Goal: Task Accomplishment & Management: Manage account settings

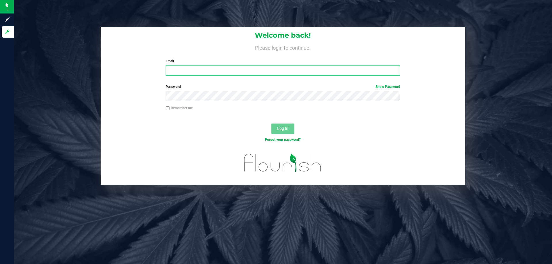
click at [177, 69] on input "Email" at bounding box center [283, 70] width 234 height 10
type input "sarapang.hy@gmail.com"
click at [285, 128] on span "Log In" at bounding box center [282, 128] width 11 height 5
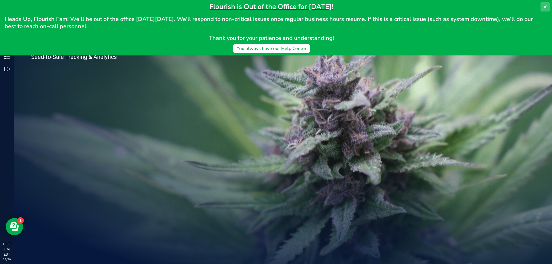
click at [547, 7] on button at bounding box center [544, 6] width 9 height 9
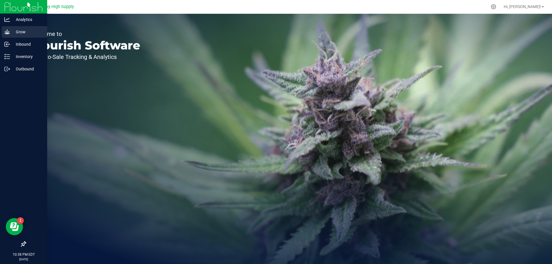
click at [20, 28] on p "Grow" at bounding box center [27, 31] width 34 height 7
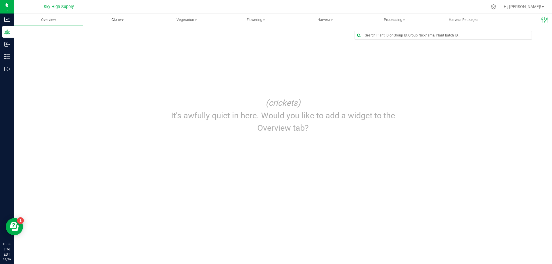
click at [116, 19] on span "Clone" at bounding box center [117, 19] width 69 height 5
click at [103, 40] on span "Cloning groups" at bounding box center [104, 41] width 43 height 5
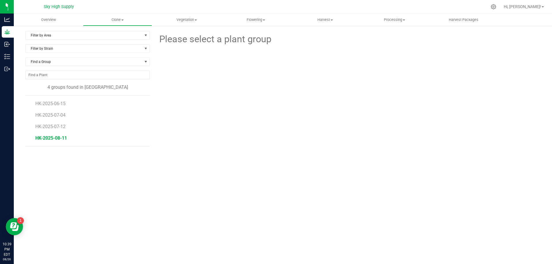
click at [54, 137] on span "HK-2025-08-11" at bounding box center [51, 137] width 32 height 5
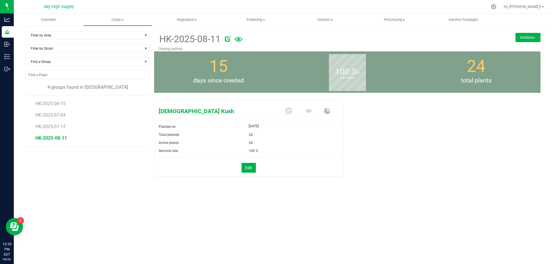
click at [400, 176] on div "[DEMOGRAPHIC_DATA] Kush Planted on [DATE] Total planted 24 Active plants 24 Sur…" at bounding box center [347, 144] width 386 height 93
click at [324, 17] on uib-tab-heading "Harvest Harvests Harvested plants" at bounding box center [325, 19] width 69 height 11
click at [314, 41] on span "Harvested plants" at bounding box center [314, 41] width 47 height 5
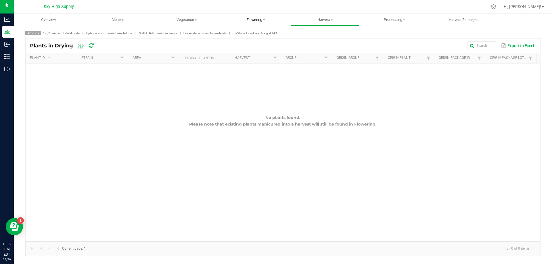
click at [252, 18] on span "Flowering" at bounding box center [256, 19] width 69 height 5
click at [247, 41] on span "Flowering groups" at bounding box center [245, 41] width 48 height 5
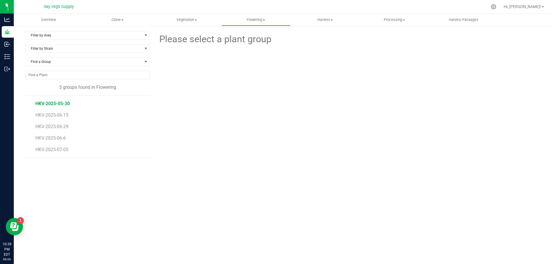
click at [66, 104] on span "HKV-2025-05-30" at bounding box center [52, 103] width 34 height 5
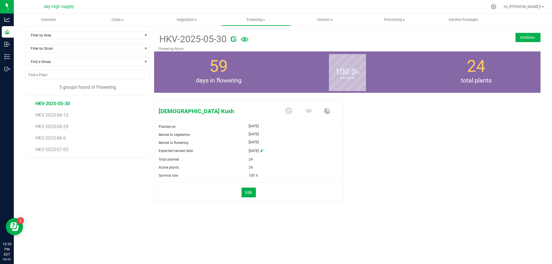
click at [533, 36] on button "Actions" at bounding box center [527, 37] width 25 height 9
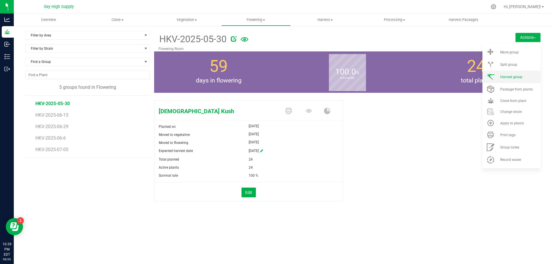
click at [509, 75] on span "Harvest group" at bounding box center [511, 77] width 22 height 4
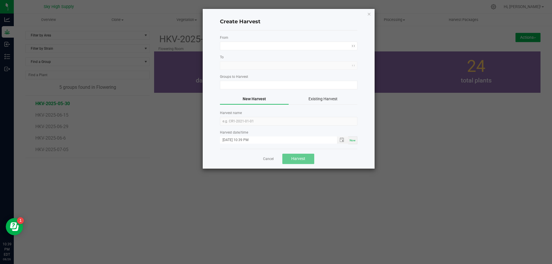
type input "HKV-2025-05-30"
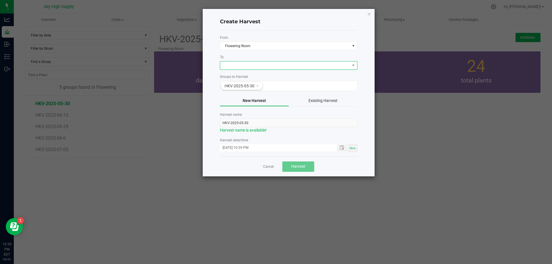
click at [347, 66] on span at bounding box center [285, 66] width 130 height 8
click at [255, 88] on li "Harvest Section" at bounding box center [288, 90] width 137 height 10
click at [341, 147] on span "Toggle popup" at bounding box center [341, 147] width 5 height 5
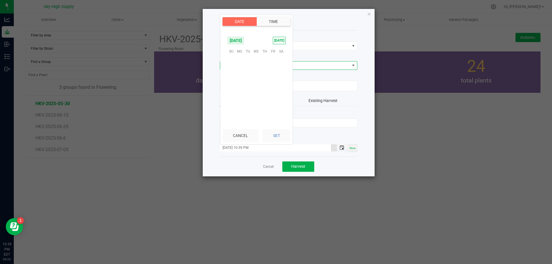
scroll to position [8, 0]
click at [281, 85] on span "23" at bounding box center [281, 86] width 8 height 9
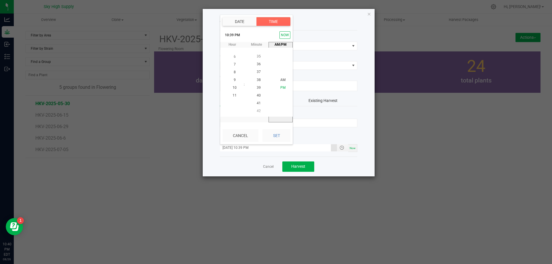
click at [280, 88] on span "PM" at bounding box center [282, 88] width 5 height 4
click at [233, 95] on li "3" at bounding box center [235, 96] width 14 height 8
click at [280, 86] on span "PM" at bounding box center [282, 88] width 5 height 4
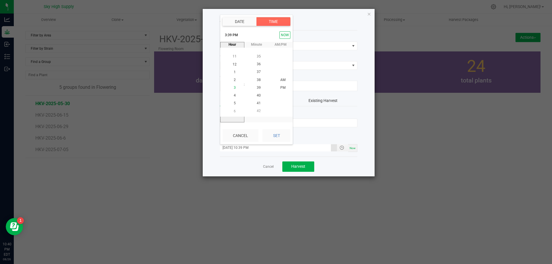
click at [234, 86] on span "3" at bounding box center [235, 88] width 2 height 4
click at [280, 87] on span "PM" at bounding box center [282, 88] width 5 height 4
click at [279, 136] on button "Set" at bounding box center [276, 135] width 28 height 13
type input "[DATE] 3:39 PM"
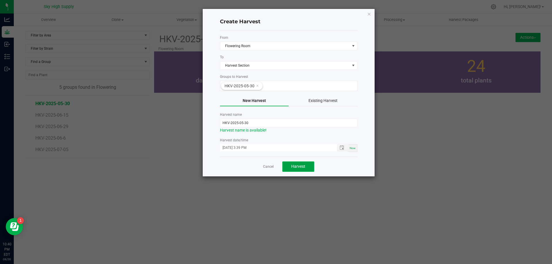
click at [300, 166] on span "Harvest" at bounding box center [298, 166] width 14 height 5
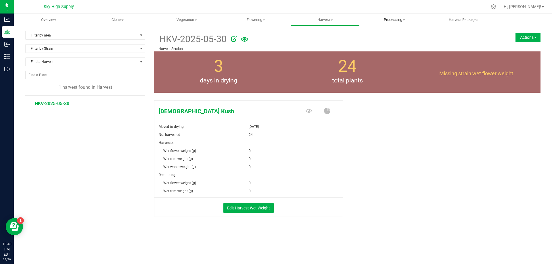
click at [389, 19] on span "Processing" at bounding box center [394, 19] width 69 height 5
click at [377, 39] on li "Processing harvests" at bounding box center [394, 41] width 69 height 7
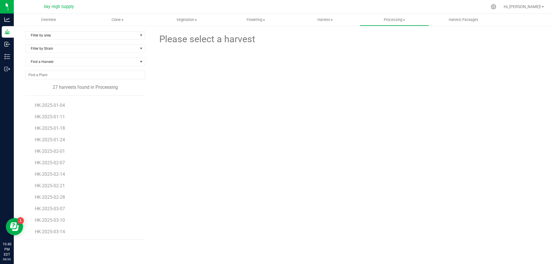
scroll to position [171, 0]
click at [46, 230] on span "HKV-2025-05-12" at bounding box center [52, 231] width 34 height 5
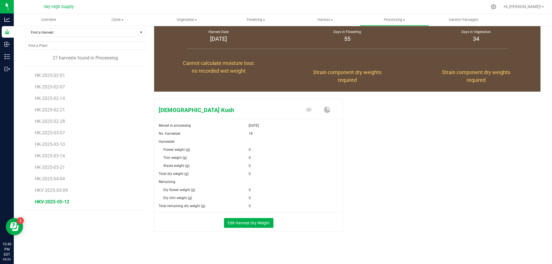
scroll to position [30, 0]
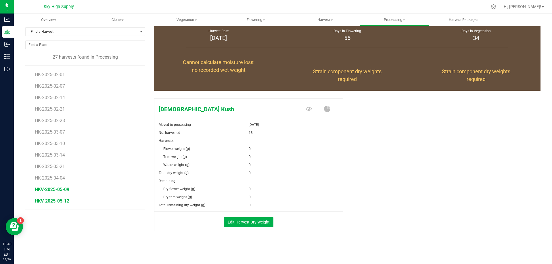
click at [51, 189] on span "HKV-2025-05-09" at bounding box center [52, 189] width 34 height 5
click at [52, 176] on span "HK-2025-04-04" at bounding box center [51, 177] width 32 height 5
click at [54, 164] on span "HK-2025-03-21" at bounding box center [51, 166] width 32 height 5
click at [54, 155] on span "HK-2025-03-14" at bounding box center [51, 154] width 32 height 5
click at [53, 142] on span "HK-2025-03-10" at bounding box center [51, 143] width 32 height 5
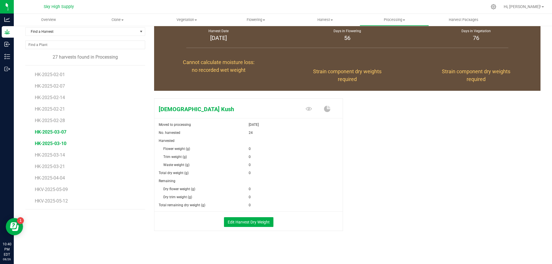
click at [53, 132] on span "HK-2025-03-07" at bounding box center [51, 131] width 32 height 5
click at [44, 143] on span "HK-2025-03-10" at bounding box center [51, 143] width 32 height 5
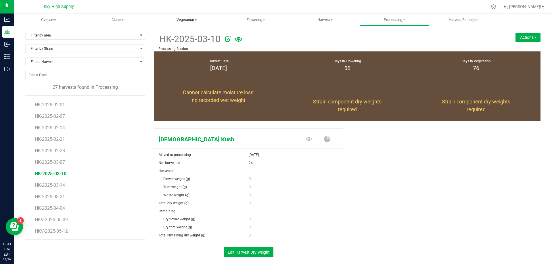
click at [188, 19] on span "Vegetation" at bounding box center [186, 19] width 69 height 5
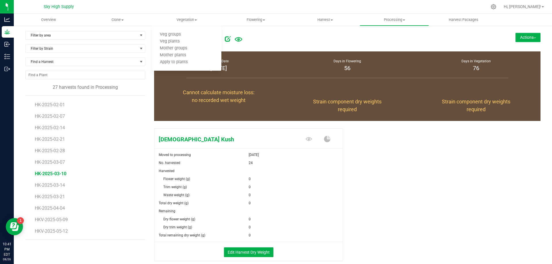
click at [455, 156] on div "[DEMOGRAPHIC_DATA] Kush Moved to processing [DATE] No. harvested 24 Harvested F…" at bounding box center [347, 200] width 386 height 149
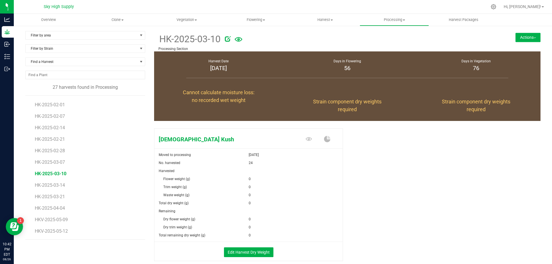
click at [411, 181] on div "[DEMOGRAPHIC_DATA] Kush Moved to processing [DATE] No. harvested 24 Harvested F…" at bounding box center [347, 200] width 386 height 149
click at [117, 20] on span "Clone" at bounding box center [117, 19] width 69 height 5
click at [105, 40] on span "Cloning groups" at bounding box center [104, 41] width 43 height 5
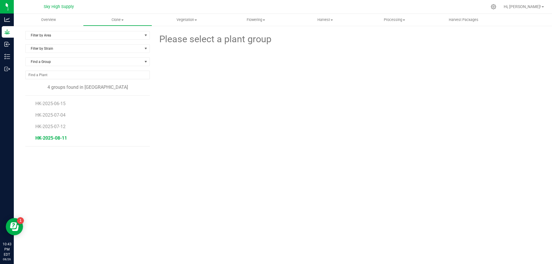
click at [51, 137] on span "HK-2025-08-11" at bounding box center [51, 137] width 32 height 5
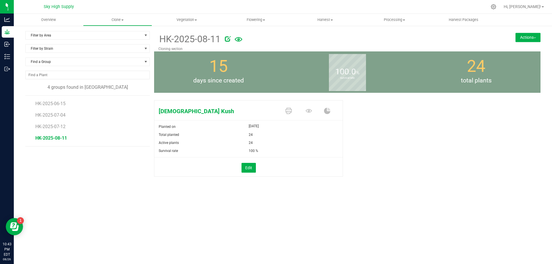
click at [391, 199] on div "HK-2025-08-11 Cloning section Actions Move group Split group" at bounding box center [347, 117] width 386 height 172
click at [114, 20] on span "Clone" at bounding box center [117, 19] width 69 height 5
click at [99, 34] on span "Create plants" at bounding box center [103, 34] width 41 height 5
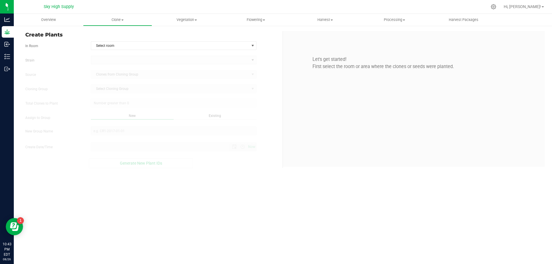
type input "[DATE] 10:43 PM"
click at [152, 47] on span "Select room" at bounding box center [170, 46] width 158 height 8
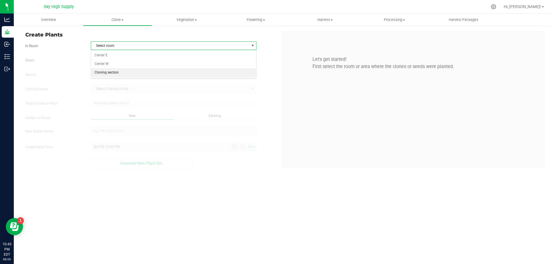
click at [119, 71] on li "Cloning section" at bounding box center [173, 72] width 165 height 9
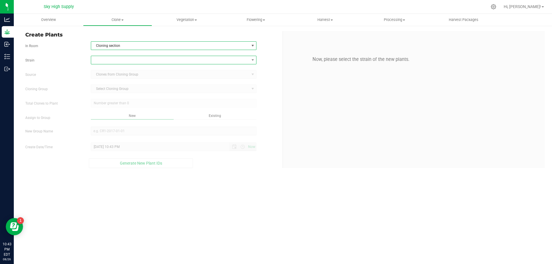
click at [112, 59] on span at bounding box center [170, 60] width 158 height 8
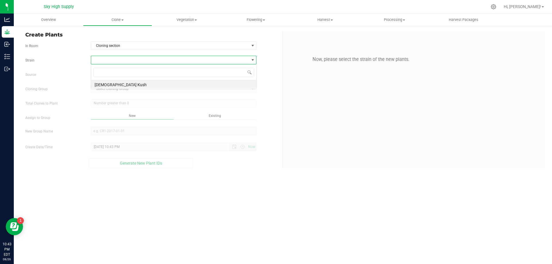
scroll to position [9, 166]
click at [101, 82] on li "[DEMOGRAPHIC_DATA] Kush" at bounding box center [173, 84] width 165 height 8
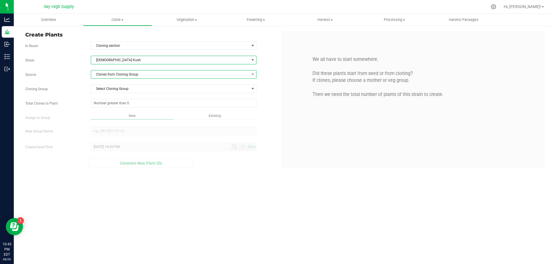
click at [103, 71] on span "Clones from Cloning Group" at bounding box center [170, 74] width 158 height 8
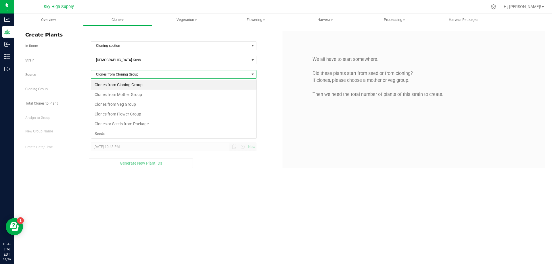
scroll to position [9, 166]
click at [119, 103] on li "Clones from Veg Group" at bounding box center [173, 104] width 165 height 10
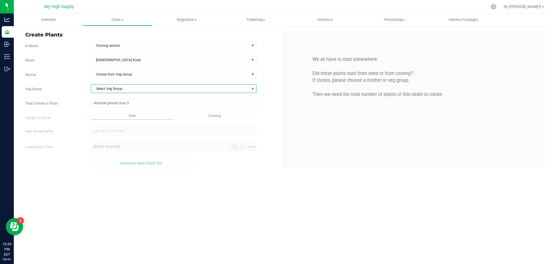
click at [122, 89] on span "Select Veg Group" at bounding box center [170, 89] width 158 height 8
click at [115, 97] on li "HKV-2025-07-12" at bounding box center [173, 98] width 165 height 9
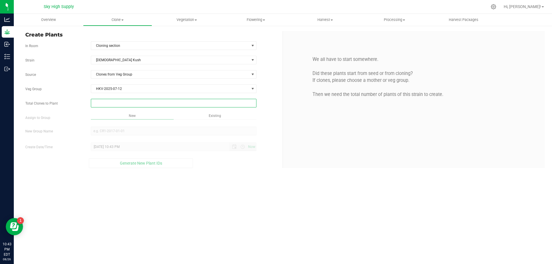
drag, startPoint x: 144, startPoint y: 104, endPoint x: 60, endPoint y: 97, distance: 84.2
click at [60, 97] on div "Strain [DEMOGRAPHIC_DATA][GEOGRAPHIC_DATA] Source Clones from Veg Group Veg Gro…" at bounding box center [151, 112] width 253 height 112
type input "24"
click at [179, 179] on div "Overview Clone Create plants Cloning groups Cloning plants Apply to plants Vege…" at bounding box center [283, 139] width 538 height 250
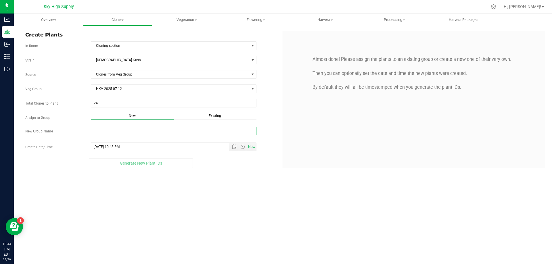
click at [120, 132] on input "New Group Name" at bounding box center [174, 131] width 166 height 9
type input "h"
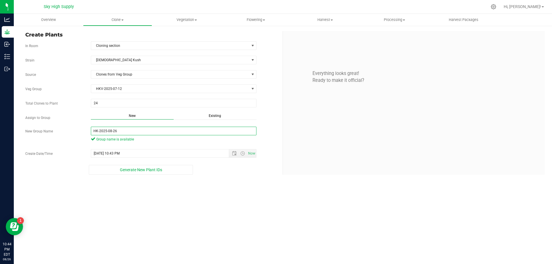
type input "HK-2025-08-26"
click at [220, 207] on div "Overview Clone Create plants Cloning groups Cloning plants Apply to plants Vege…" at bounding box center [283, 139] width 538 height 250
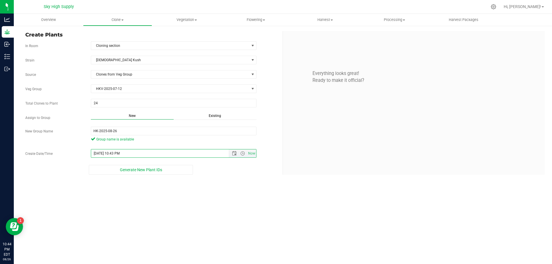
click at [111, 153] on input "[DATE] 10:43 PM" at bounding box center [165, 153] width 148 height 8
click at [114, 153] on input "8/26/202510 :43 PM" at bounding box center [165, 153] width 148 height 8
drag, startPoint x: 111, startPoint y: 154, endPoint x: 113, endPoint y: 155, distance: 3.0
click at [113, 155] on input "8/26/202510 :43 PM" at bounding box center [165, 153] width 148 height 8
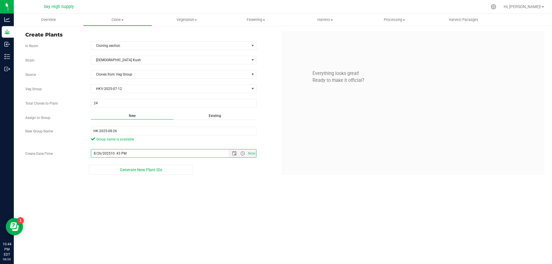
click at [113, 155] on input "8/26/202510 :43 PM" at bounding box center [165, 153] width 148 height 8
click at [208, 195] on div "Overview Clone Create plants Cloning groups Cloning plants Apply to plants Vege…" at bounding box center [283, 139] width 538 height 250
click at [109, 153] on input "8/26/20255 :43 PM" at bounding box center [165, 153] width 148 height 8
click at [205, 212] on div "Overview Clone Create plants Cloning groups Cloning plants Apply to plants Vege…" at bounding box center [283, 139] width 538 height 250
click at [243, 153] on span "Open the time view" at bounding box center [242, 153] width 5 height 5
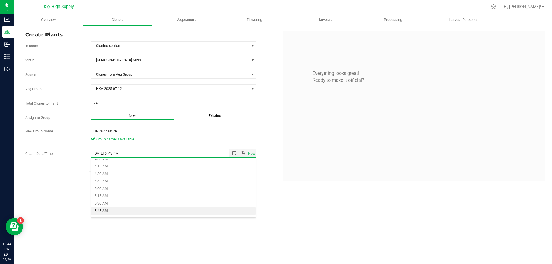
scroll to position [172, 0]
click at [102, 160] on li "5:45 AM" at bounding box center [173, 160] width 165 height 7
type input "[DATE] 5:45 AM"
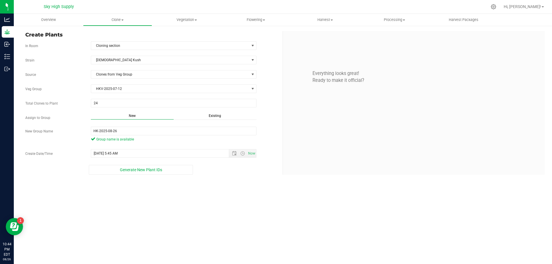
click at [207, 206] on div "Overview Clone Create plants Cloning groups Cloning plants Apply to plants Vege…" at bounding box center [283, 139] width 538 height 250
click at [155, 168] on span "Generate New Plant IDs" at bounding box center [141, 170] width 42 height 5
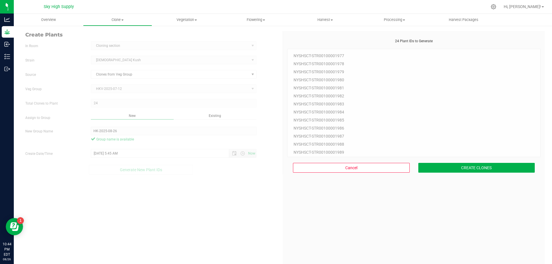
scroll to position [17, 0]
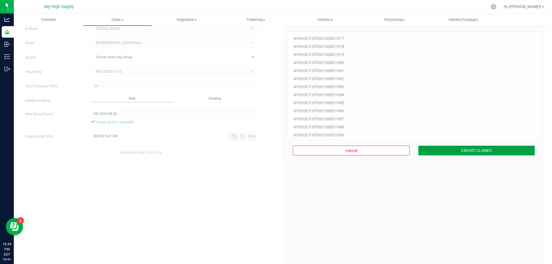
click at [476, 151] on button "CREATE CLONES" at bounding box center [476, 151] width 117 height 10
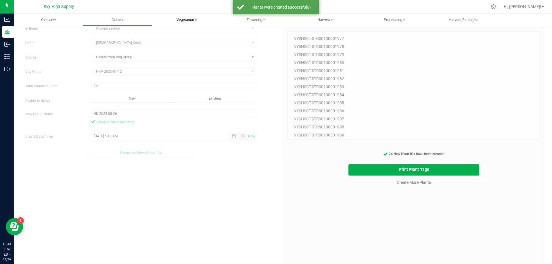
click at [185, 18] on span "Vegetation" at bounding box center [186, 19] width 69 height 5
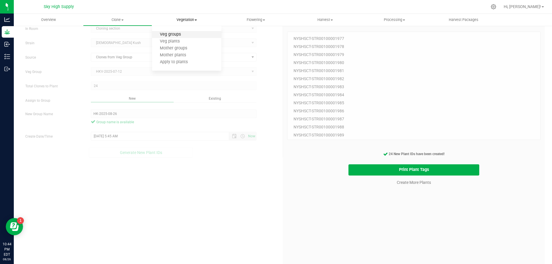
click at [170, 33] on span "Veg groups" at bounding box center [170, 34] width 37 height 5
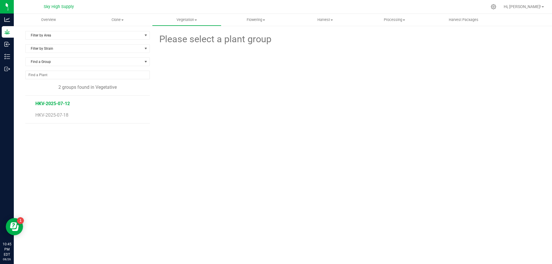
click at [56, 103] on span "HKV-2025-07-12" at bounding box center [52, 103] width 34 height 5
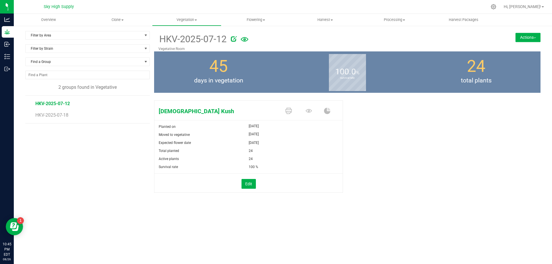
click at [525, 34] on button "Actions" at bounding box center [527, 37] width 25 height 9
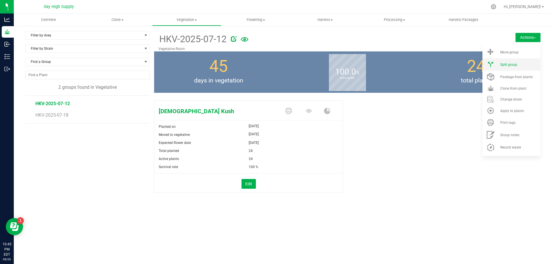
click at [510, 63] on span "Split group" at bounding box center [508, 65] width 17 height 4
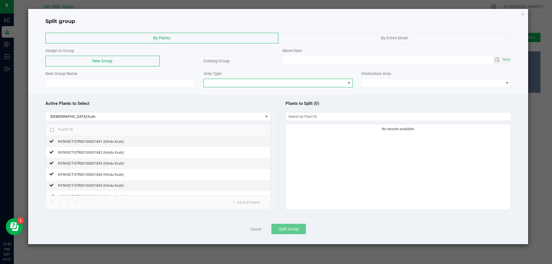
click at [222, 82] on span at bounding box center [275, 83] width 142 height 8
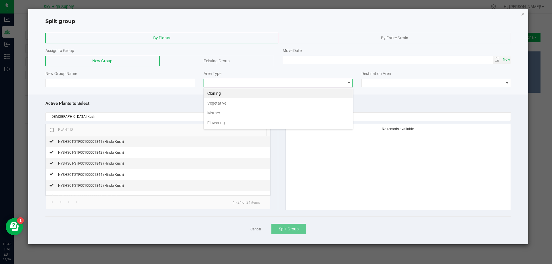
scroll to position [9, 149]
click at [218, 122] on li "Flowering" at bounding box center [278, 123] width 149 height 10
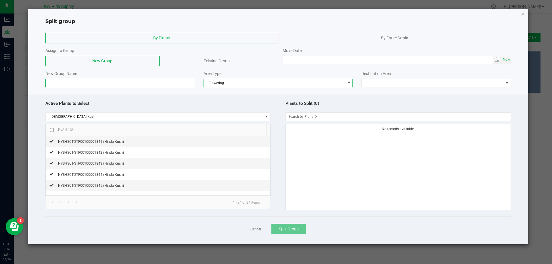
click at [123, 84] on input at bounding box center [119, 83] width 149 height 9
type input "h"
type input "HK"
drag, startPoint x: 225, startPoint y: 21, endPoint x: 244, endPoint y: 39, distance: 25.8
click at [244, 39] on div "Split group By Plants By Entire Strain Assign to Group New Group Existing Group…" at bounding box center [278, 126] width 500 height 235
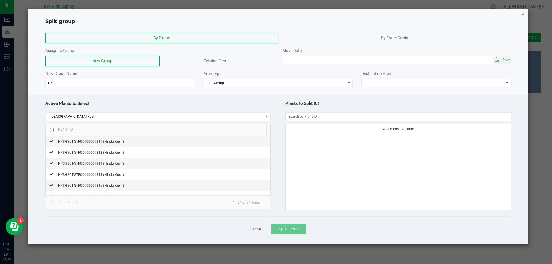
click at [522, 13] on icon "button" at bounding box center [523, 13] width 4 height 7
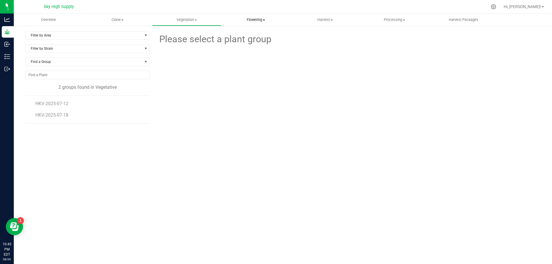
click at [255, 22] on span "Flowering" at bounding box center [256, 19] width 69 height 5
click at [246, 39] on span "Flowering groups" at bounding box center [245, 41] width 48 height 5
click at [188, 18] on span "Vegetation" at bounding box center [186, 19] width 69 height 5
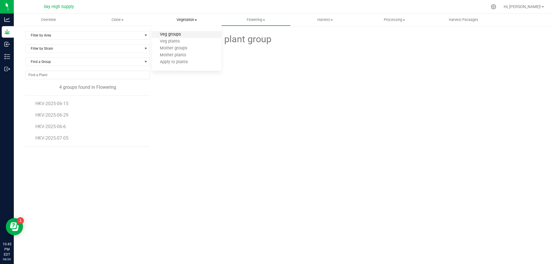
click at [172, 32] on span "Veg groups" at bounding box center [170, 34] width 37 height 5
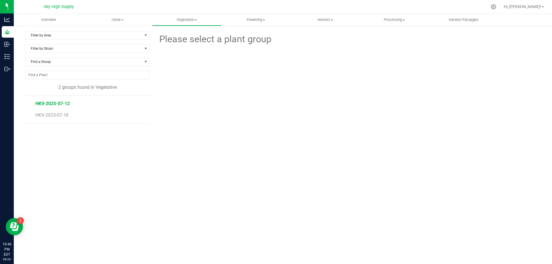
click at [56, 103] on span "HKV-2025-07-12" at bounding box center [52, 103] width 34 height 5
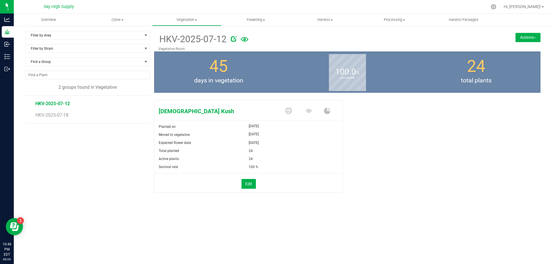
drag, startPoint x: 75, startPoint y: 103, endPoint x: 34, endPoint y: 107, distance: 41.3
click at [34, 107] on div "HKV-2025-07-12 HKV-2025-07-18" at bounding box center [87, 109] width 124 height 28
copy span "HKV-2025-07-12"
click at [531, 38] on button "Actions" at bounding box center [527, 37] width 25 height 9
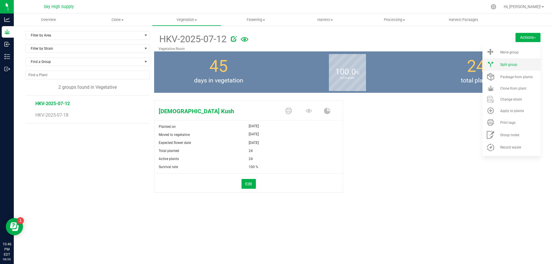
click at [509, 64] on span "Split group" at bounding box center [508, 65] width 17 height 4
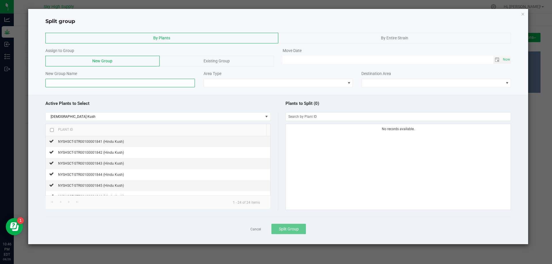
click at [95, 85] on input at bounding box center [119, 83] width 149 height 9
paste input "HKV-2025-07-12"
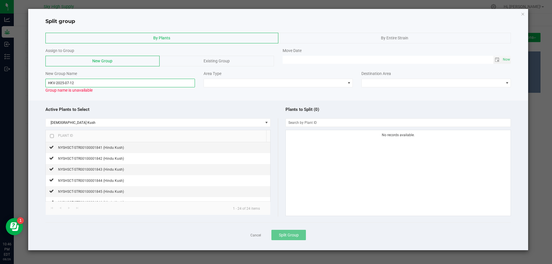
click at [53, 81] on input "HKV-2025-07-12" at bounding box center [119, 83] width 149 height 9
click at [55, 83] on input "HKV-2025-07-12" at bounding box center [119, 83] width 149 height 9
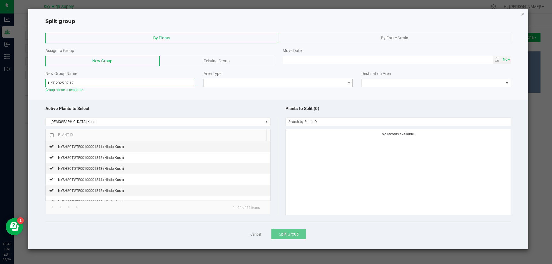
type input "HKF-2025-07-12"
click at [342, 84] on span at bounding box center [275, 83] width 142 height 8
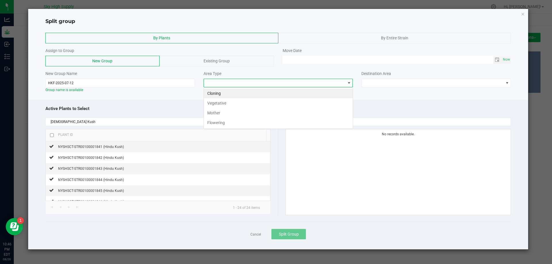
scroll to position [9, 149]
click at [226, 125] on li "Flowering" at bounding box center [278, 123] width 149 height 10
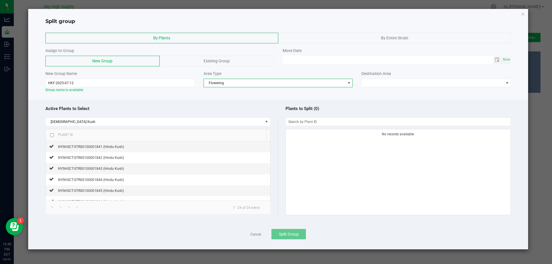
type input "MM/dd/yy HH:MM AM"
click at [322, 58] on input "MM/dd/yy HH:MM AM" at bounding box center [388, 59] width 211 height 7
click at [334, 75] on div "Area Type" at bounding box center [278, 74] width 149 height 6
click at [496, 57] on span "Toggle calendar" at bounding box center [497, 59] width 5 height 5
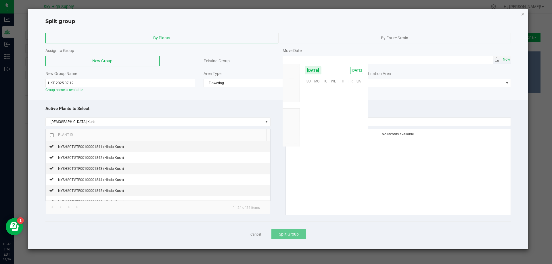
scroll to position [93156, 0]
click at [326, 127] on span "26" at bounding box center [325, 125] width 8 height 9
type input "[DATE] 12:00 AM"
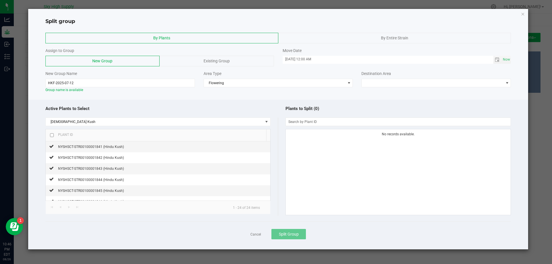
click at [264, 71] on div "Area Type" at bounding box center [278, 74] width 149 height 6
click at [376, 82] on span at bounding box center [433, 83] width 142 height 8
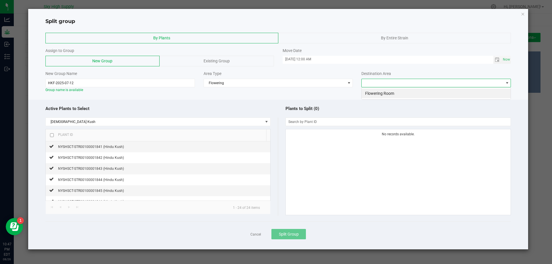
scroll to position [9, 149]
click at [373, 93] on li "Flowering Room" at bounding box center [436, 94] width 149 height 10
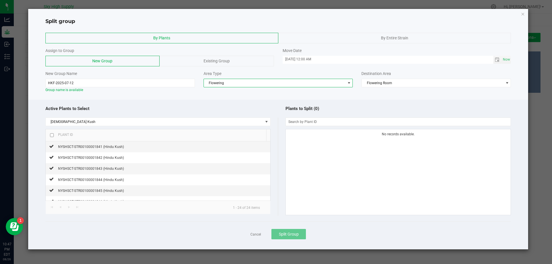
click at [330, 82] on span "Flowering" at bounding box center [275, 83] width 142 height 8
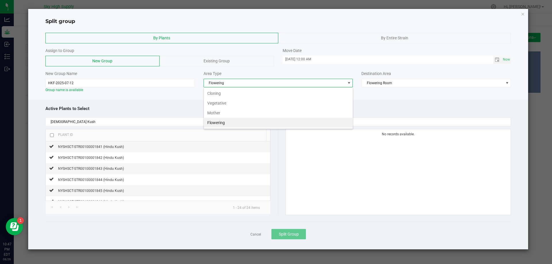
click at [216, 121] on li "Flowering" at bounding box center [278, 123] width 149 height 10
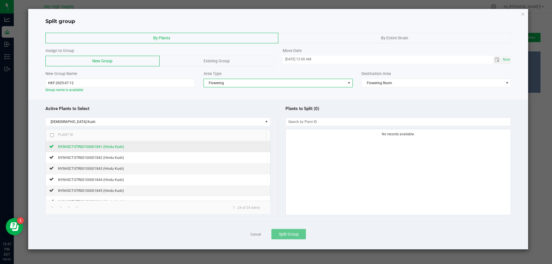
click at [81, 144] on div "NYSHSCT-STR00100001841 (Hindu Kush)" at bounding box center [89, 147] width 70 height 6
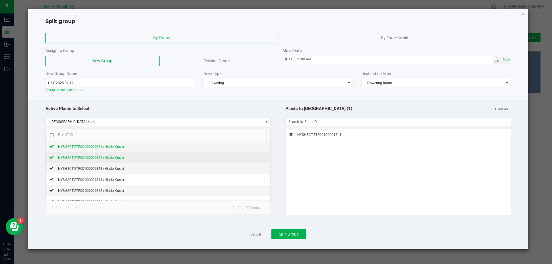
click at [80, 157] on span "NYSHSCT-STR00100001842 (Hindu Kush)" at bounding box center [91, 158] width 66 height 4
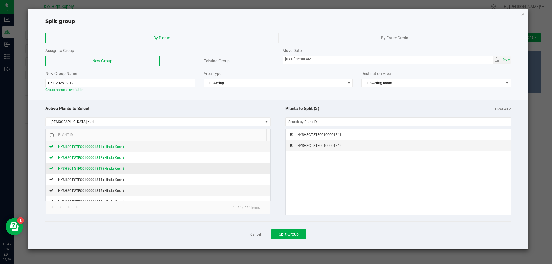
click at [78, 169] on span "NYSHSCT-STR00100001843 (Hindu Kush)" at bounding box center [91, 169] width 66 height 4
click at [77, 177] on div "NYSHSCT-STR00100001844 (Hindu Kush)" at bounding box center [89, 180] width 70 height 6
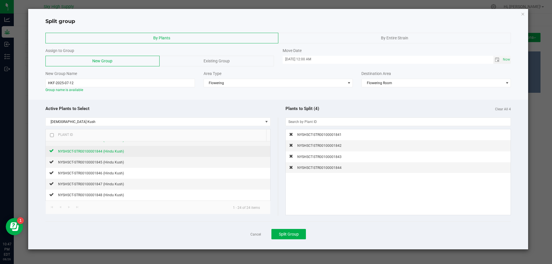
scroll to position [29, 0]
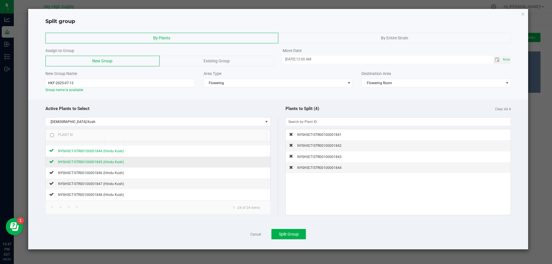
click at [84, 164] on span "NYSHSCT-STR00100001845 (Hindu Kush)" at bounding box center [91, 162] width 66 height 4
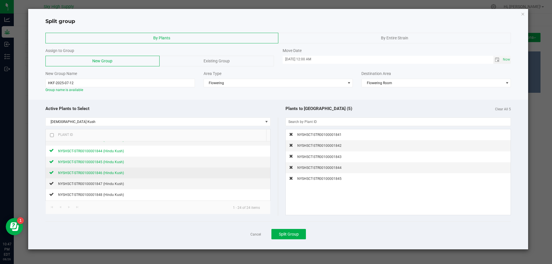
click at [86, 173] on span "NYSHSCT-STR00100001846 (Hindu Kush)" at bounding box center [91, 173] width 66 height 4
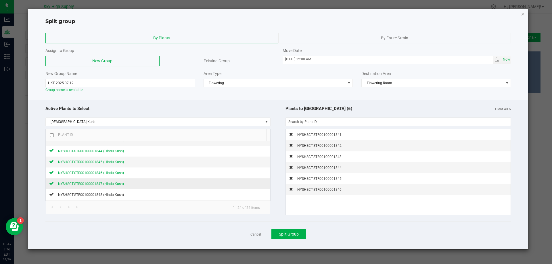
drag, startPoint x: 87, startPoint y: 181, endPoint x: 87, endPoint y: 184, distance: 2.9
click at [87, 181] on div "NYSHSCT-STR00100001847 (Hindu Kush)" at bounding box center [89, 184] width 70 height 6
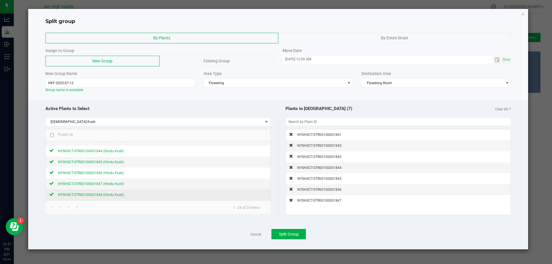
click at [87, 193] on div "NYSHSCT-STR00100001848 (Hindu Kush)" at bounding box center [89, 195] width 70 height 6
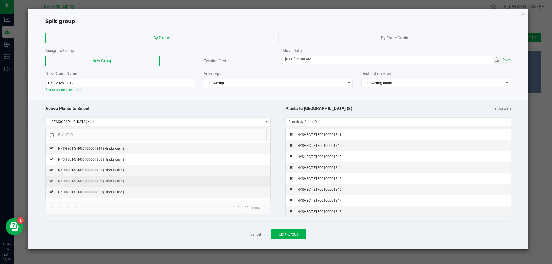
scroll to position [57, 0]
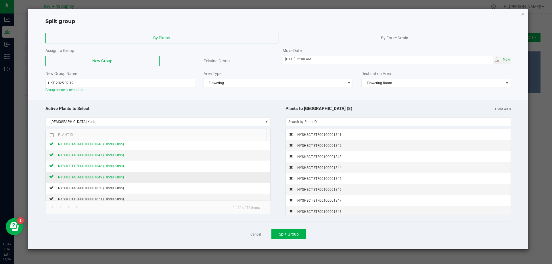
click at [99, 176] on span "NYSHSCT-STR00100001849 (Hindu Kush)" at bounding box center [91, 177] width 66 height 4
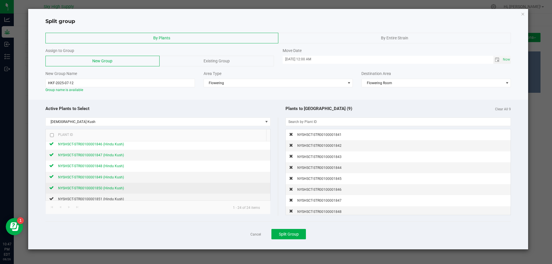
click at [99, 187] on span "NYSHSCT-STR00100001850 (Hindu Kush)" at bounding box center [91, 188] width 66 height 4
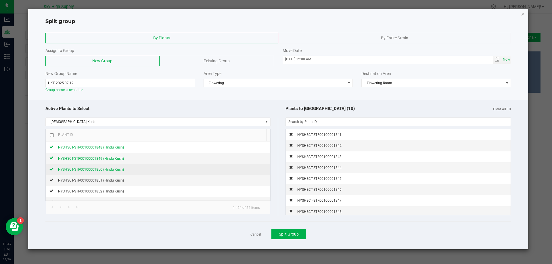
scroll to position [86, 0]
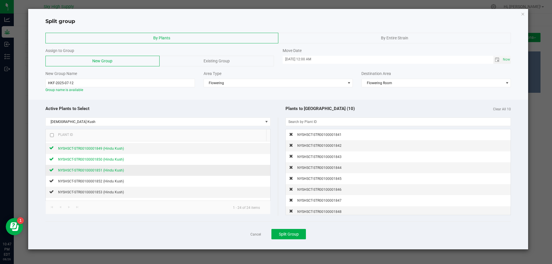
click at [102, 171] on span "NYSHSCT-STR00100001851 (Hindu Kush)" at bounding box center [91, 170] width 66 height 4
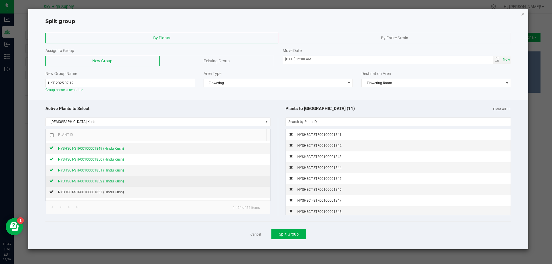
click at [100, 181] on span "NYSHSCT-STR00100001852 (Hindu Kush)" at bounding box center [91, 181] width 66 height 4
click at [97, 191] on span "NYSHSCT-STR00100001853 (Hindu Kush)" at bounding box center [91, 192] width 66 height 4
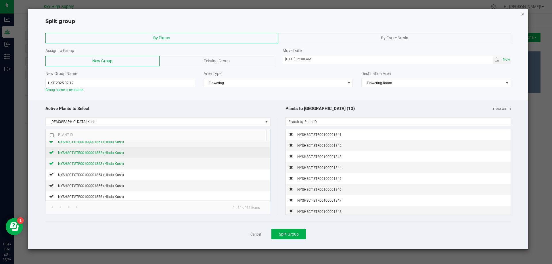
scroll to position [115, 0]
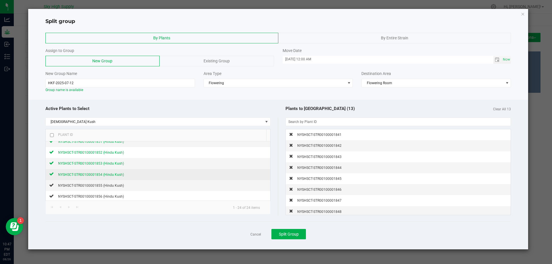
click at [104, 174] on span "NYSHSCT-STR00100001854 (Hindu Kush)" at bounding box center [91, 175] width 66 height 4
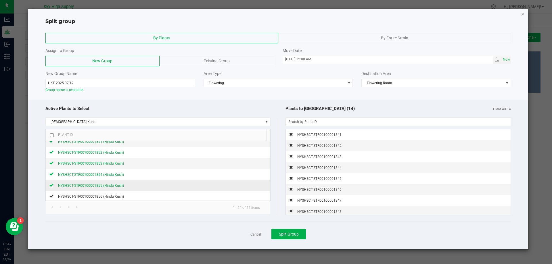
click at [101, 184] on span "NYSHSCT-STR00100001855 (Hindu Kush)" at bounding box center [91, 186] width 66 height 4
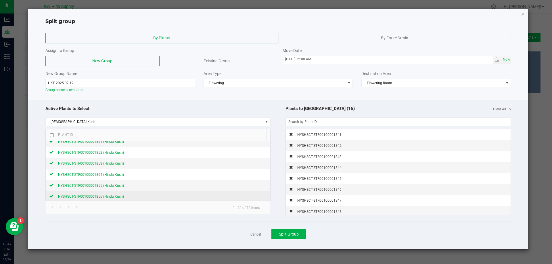
click at [98, 195] on span "NYSHSCT-STR00100001856 (Hindu Kush)" at bounding box center [91, 197] width 66 height 4
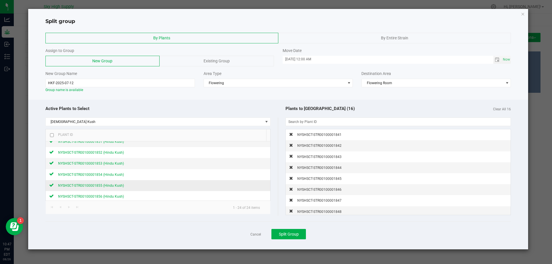
scroll to position [144, 0]
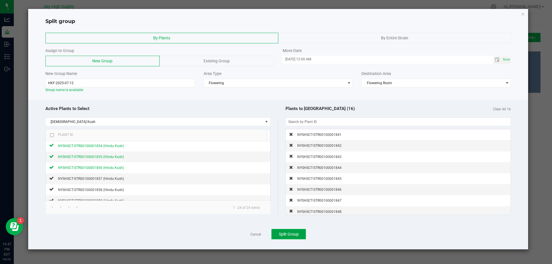
click at [290, 235] on span "Split Group" at bounding box center [289, 234] width 20 height 5
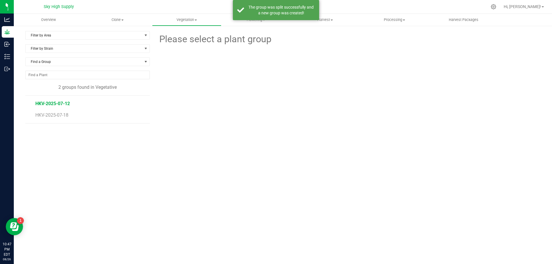
click at [56, 102] on span "HKV-2025-07-12" at bounding box center [52, 103] width 34 height 5
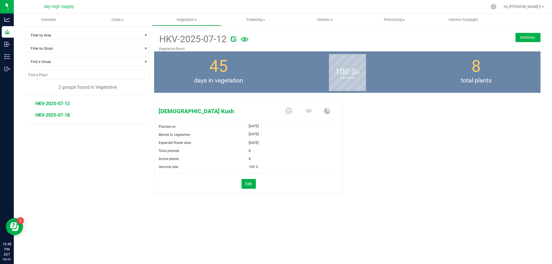
click at [65, 114] on span "HKV-2025-07-18" at bounding box center [52, 114] width 34 height 5
click at [50, 100] on li "HKV-2025-07-12" at bounding box center [90, 101] width 110 height 11
click at [55, 102] on span "HKV-2025-07-12" at bounding box center [52, 103] width 34 height 5
click at [60, 114] on span "HKV-2025-07-18" at bounding box center [52, 114] width 34 height 5
click at [60, 103] on span "HKV-2025-07-12" at bounding box center [52, 103] width 34 height 5
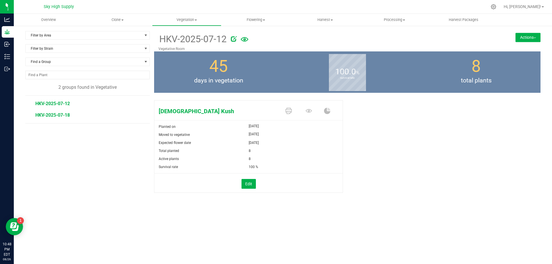
click at [61, 115] on span "HKV-2025-07-18" at bounding box center [52, 114] width 34 height 5
click at [61, 103] on span "HKV-2025-07-12" at bounding box center [52, 103] width 34 height 5
click at [256, 17] on uib-tab-heading "Flowering Create harvest Flowering groups Flowering plants Apply to plants" at bounding box center [256, 19] width 69 height 11
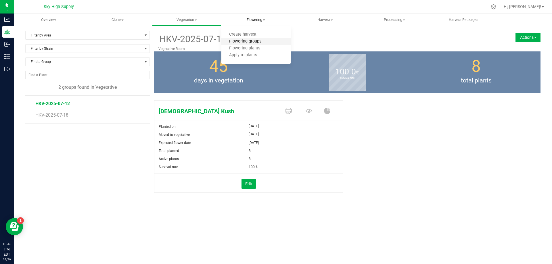
click at [247, 39] on span "Flowering groups" at bounding box center [245, 41] width 48 height 5
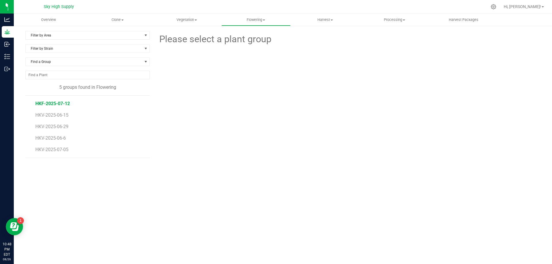
click at [56, 102] on span "HKF-2025-07-12" at bounding box center [52, 103] width 34 height 5
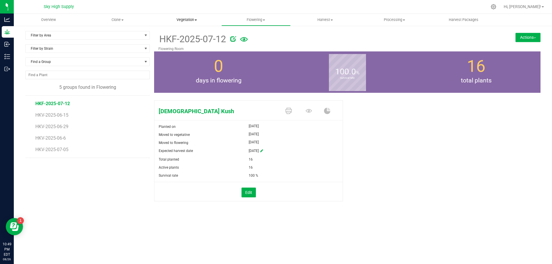
click at [182, 19] on span "Vegetation" at bounding box center [186, 19] width 69 height 5
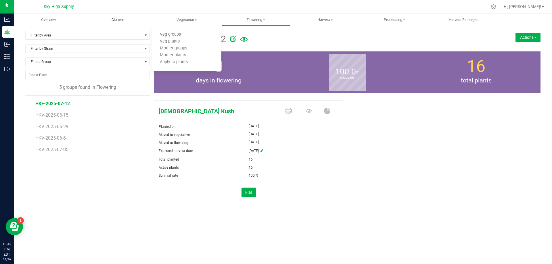
click at [115, 18] on span "Clone" at bounding box center [117, 19] width 69 height 5
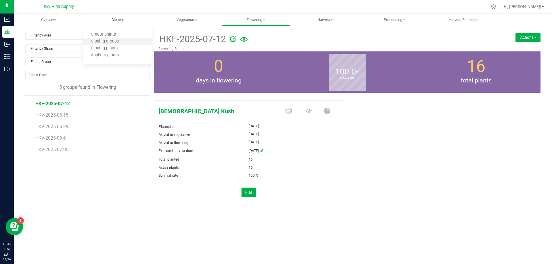
click at [109, 39] on li "Cloning groups" at bounding box center [117, 41] width 69 height 7
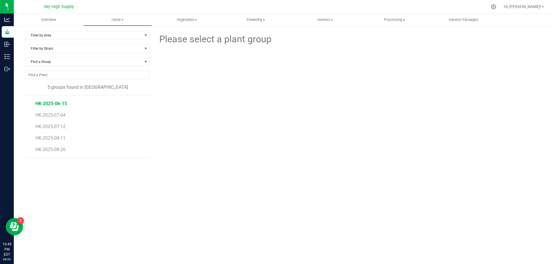
click at [57, 102] on span "HK-2025-06-15" at bounding box center [51, 103] width 32 height 5
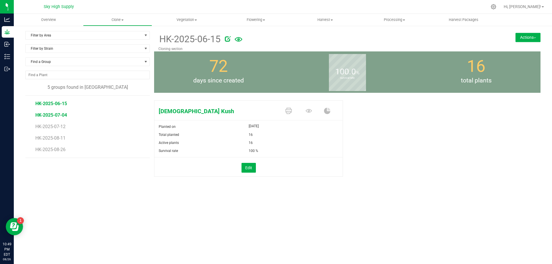
click at [59, 113] on span "HK-2025-07-04" at bounding box center [51, 114] width 32 height 5
click at [58, 127] on span "HK-2025-07-12" at bounding box center [51, 126] width 32 height 5
click at [55, 137] on span "HK-2025-08-11" at bounding box center [51, 137] width 32 height 5
click at [59, 103] on span "HK-2025-06-15" at bounding box center [51, 103] width 32 height 5
click at [522, 34] on button "Actions" at bounding box center [527, 37] width 25 height 9
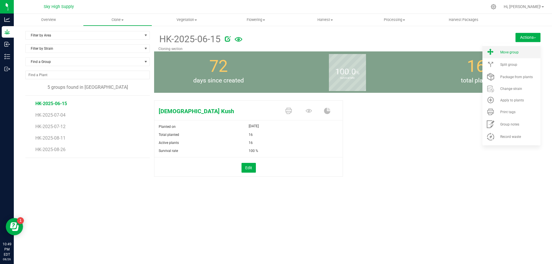
click at [510, 51] on span "Move group" at bounding box center [509, 52] width 18 height 4
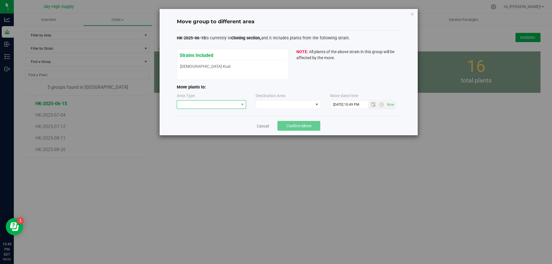
click at [235, 105] on span at bounding box center [208, 105] width 62 height 8
click at [207, 126] on li "Vegetative" at bounding box center [211, 125] width 69 height 10
click at [283, 103] on span at bounding box center [284, 105] width 57 height 8
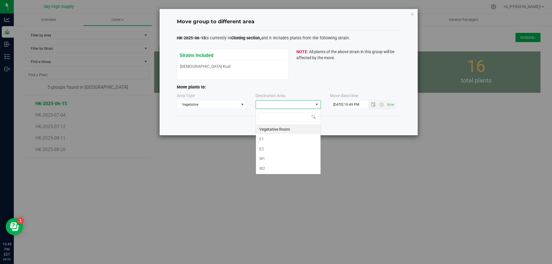
scroll to position [9, 65]
click at [279, 127] on li "Vegetative Room" at bounding box center [288, 129] width 65 height 10
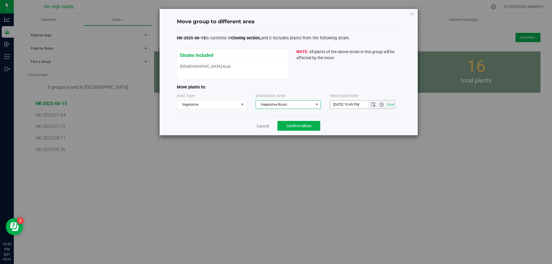
click at [383, 103] on span "Open the time view" at bounding box center [381, 104] width 5 height 5
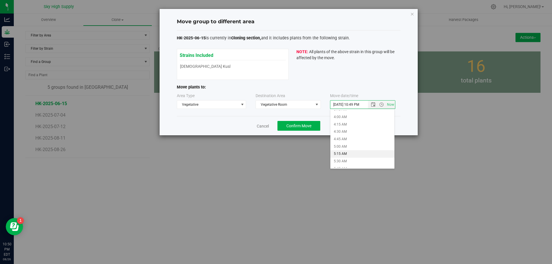
scroll to position [172, 0]
click at [341, 153] on li "7:15 AM" at bounding box center [362, 155] width 64 height 7
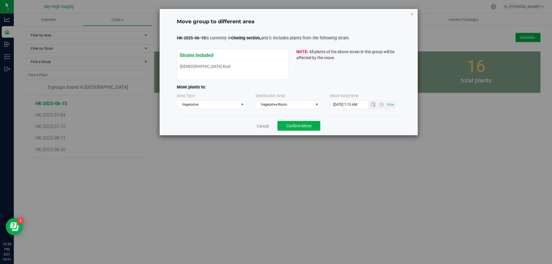
click at [353, 152] on div "Move group to different area HK-2025-06-15 is currently in Cloning section, and…" at bounding box center [278, 132] width 556 height 264
click at [383, 104] on span "Open the time view" at bounding box center [381, 104] width 5 height 5
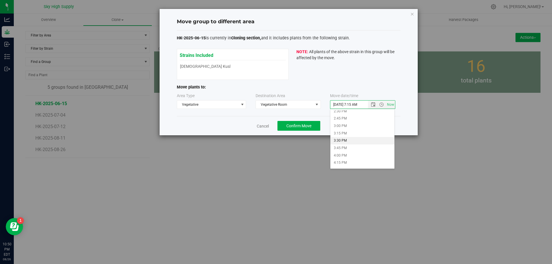
scroll to position [517, 0]
click at [341, 164] on li "7:15 PM" at bounding box center [362, 165] width 64 height 7
type input "[DATE] 7:15 PM"
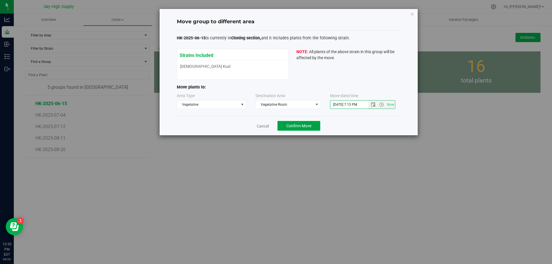
click at [300, 126] on span "Confirm Move" at bounding box center [298, 126] width 25 height 5
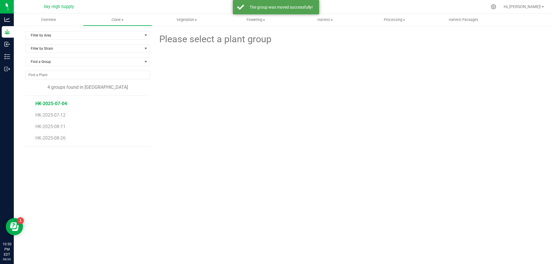
click at [51, 102] on span "HK-2025-07-04" at bounding box center [51, 103] width 32 height 5
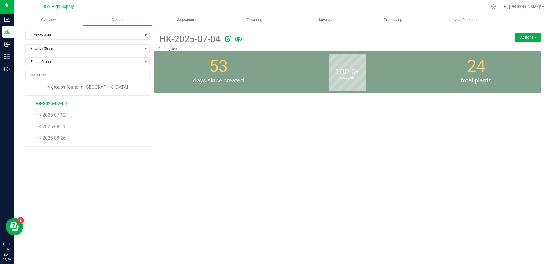
click at [60, 103] on span "HK-2025-07-04" at bounding box center [51, 103] width 32 height 5
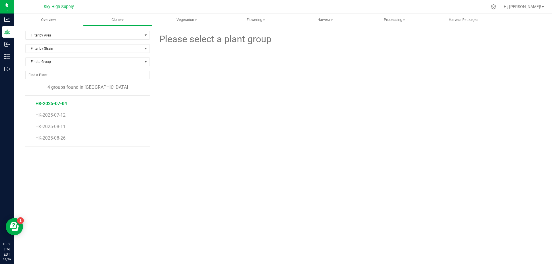
click at [52, 101] on span "HK-2025-07-04" at bounding box center [51, 103] width 32 height 5
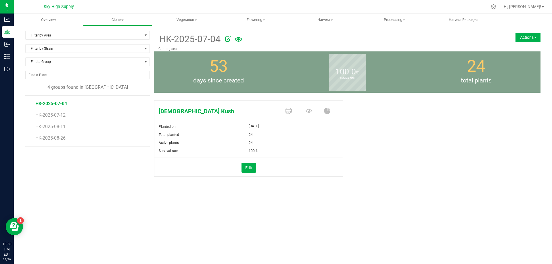
click at [521, 34] on button "Actions" at bounding box center [527, 37] width 25 height 9
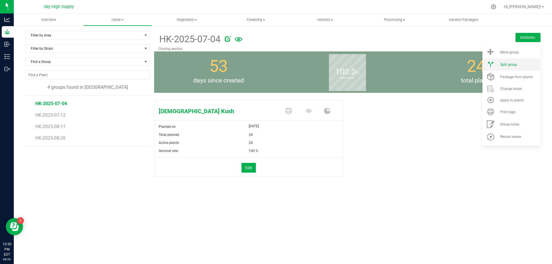
click at [504, 61] on li "Split group" at bounding box center [511, 64] width 58 height 12
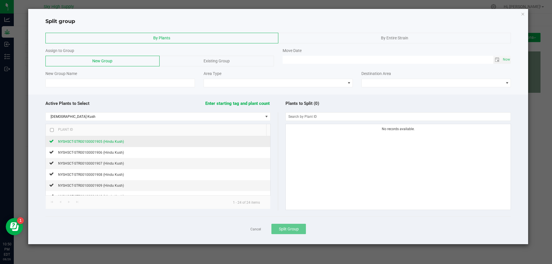
click at [111, 143] on span "NYSHSCT-STR00100001905 (Hindu Kush)" at bounding box center [91, 142] width 66 height 4
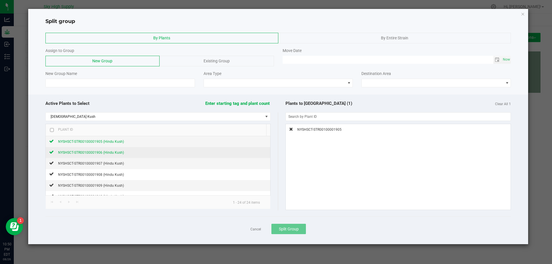
click at [114, 150] on div "NYSHSCT-STR00100001906 (Hindu Kush)" at bounding box center [89, 152] width 70 height 6
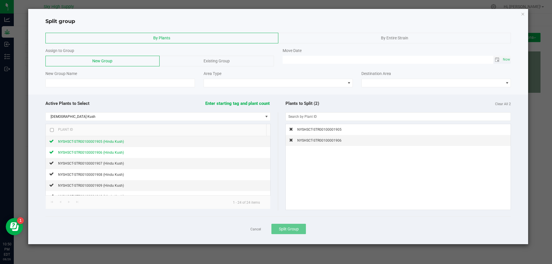
type input "MM/dd/yy HH:MM AM"
click at [314, 59] on input "MM/dd/yy HH:MM AM" at bounding box center [388, 59] width 211 height 7
click at [497, 60] on span "Toggle calendar" at bounding box center [497, 59] width 5 height 5
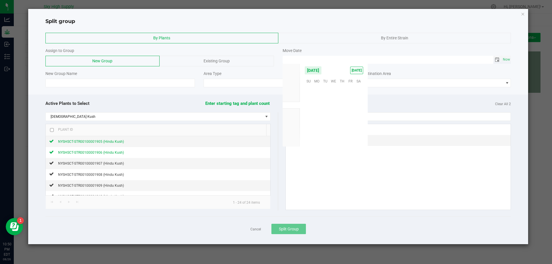
scroll to position [93156, 0]
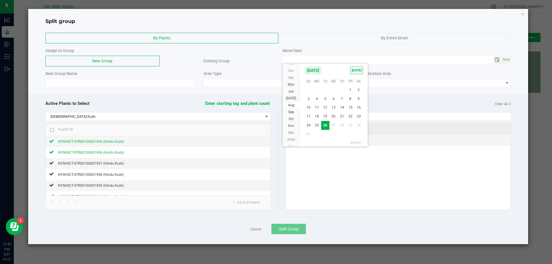
click at [326, 124] on span "26" at bounding box center [325, 125] width 8 height 9
type input "[DATE] 12:00 AM"
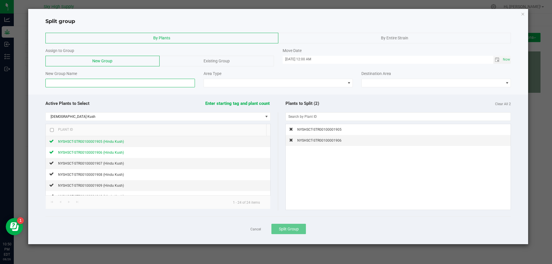
click at [165, 81] on input at bounding box center [119, 83] width 149 height 9
click at [224, 62] on span "Existing Group" at bounding box center [217, 61] width 26 height 5
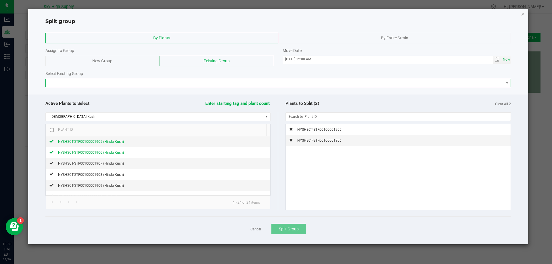
click at [148, 84] on span at bounding box center [275, 83] width 458 height 8
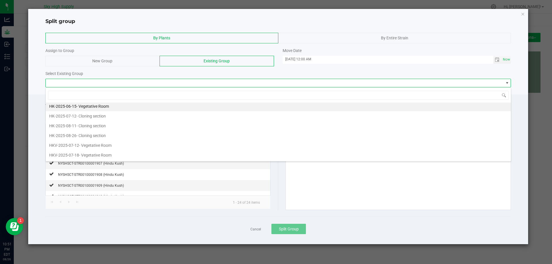
scroll to position [0, 0]
click at [95, 105] on span "- Vegetative Room" at bounding box center [92, 107] width 32 height 5
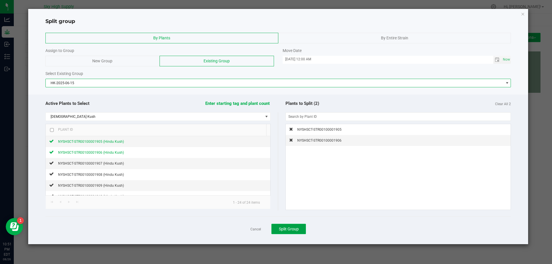
click at [293, 229] on span "Split Group" at bounding box center [289, 229] width 20 height 5
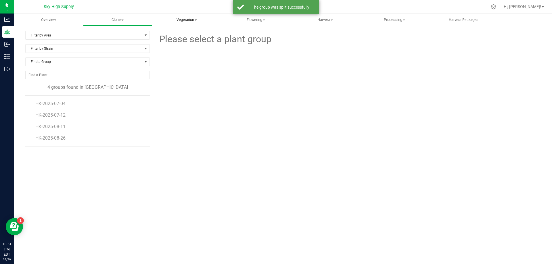
click at [190, 20] on span "Vegetation" at bounding box center [186, 19] width 69 height 5
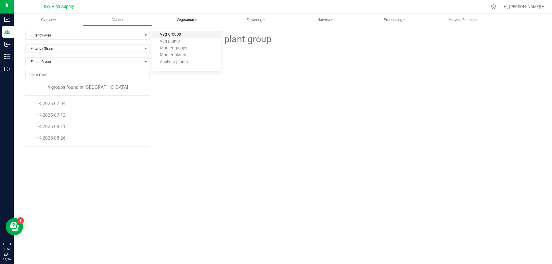
click at [173, 34] on span "Veg groups" at bounding box center [170, 34] width 37 height 5
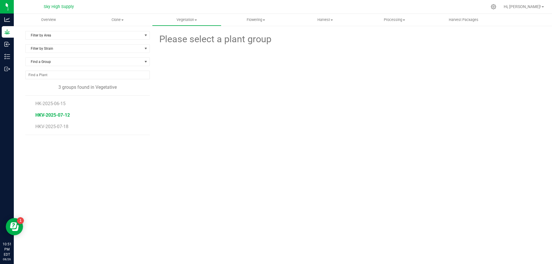
click at [59, 113] on span "HKV-2025-07-12" at bounding box center [52, 114] width 34 height 5
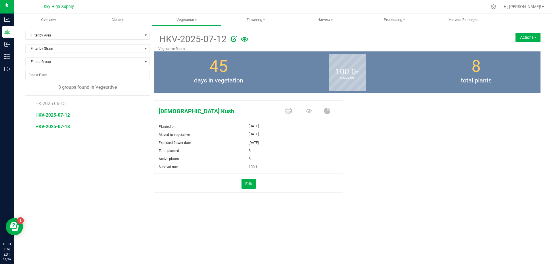
click at [55, 126] on span "HKV-2025-07-18" at bounding box center [52, 126] width 34 height 5
click at [48, 104] on span "HK-2025-06-15" at bounding box center [51, 103] width 32 height 5
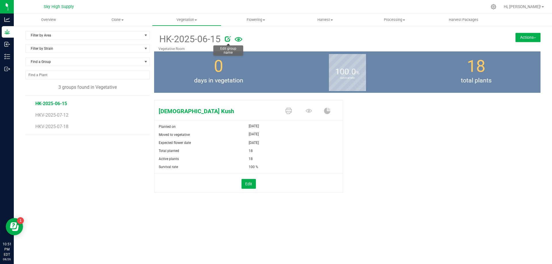
click at [229, 39] on icon at bounding box center [228, 39] width 6 height 6
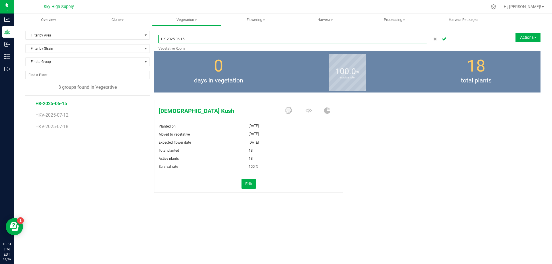
click at [177, 40] on input "HK-2025-06-15" at bounding box center [292, 39] width 268 height 9
click at [178, 39] on input "HK-2025-06-15" at bounding box center [292, 39] width 268 height 9
click at [191, 39] on input "HK-2025-08-15" at bounding box center [292, 39] width 268 height 9
click at [166, 40] on input "HK-2025-08-26" at bounding box center [292, 39] width 268 height 9
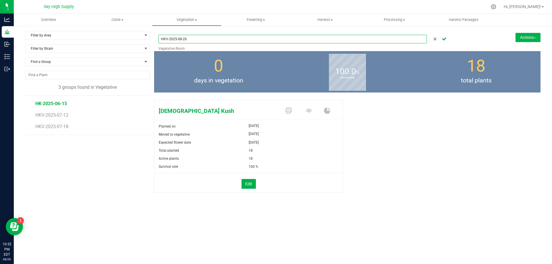
type input "HKV-2025-08-26"
click at [431, 135] on div "[DEMOGRAPHIC_DATA] Kush Planted on [DATE] Moved to vegetative [DATE] Expected f…" at bounding box center [347, 152] width 386 height 109
click at [443, 39] on icon "Cancel button" at bounding box center [444, 38] width 5 height 3
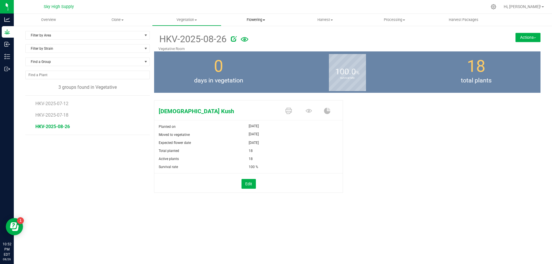
click at [259, 19] on span "Flowering" at bounding box center [256, 19] width 69 height 5
click at [248, 39] on span "Flowering groups" at bounding box center [245, 41] width 48 height 5
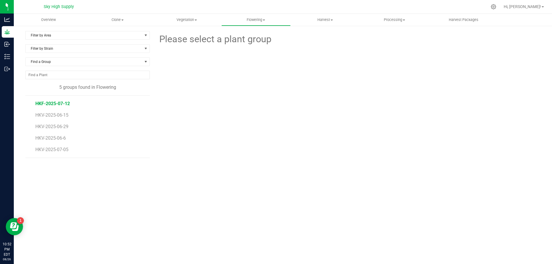
click at [47, 103] on span "HKF-2025-07-12" at bounding box center [52, 103] width 34 height 5
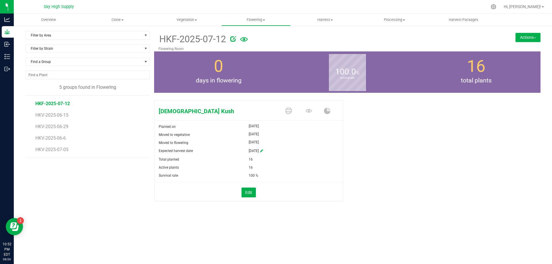
click at [233, 39] on icon at bounding box center [233, 39] width 6 height 6
click at [181, 39] on input "HKF-2025-07-12" at bounding box center [292, 39] width 268 height 9
drag, startPoint x: 183, startPoint y: 37, endPoint x: 186, endPoint y: 36, distance: 3.6
click at [186, 36] on input "HKF-2025-08-12" at bounding box center [292, 39] width 268 height 9
click at [166, 39] on input "HKF-2025-08-12" at bounding box center [292, 39] width 268 height 9
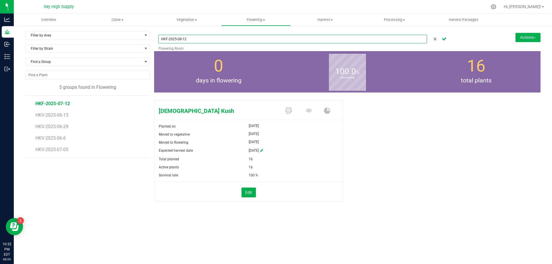
click at [168, 36] on input "HKF-2025-08-12" at bounding box center [292, 39] width 268 height 9
drag, startPoint x: 178, startPoint y: 39, endPoint x: 181, endPoint y: 39, distance: 3.5
click at [181, 39] on input "HKV-2025-08-12" at bounding box center [292, 39] width 268 height 9
type input "HKV-2025-07-12"
click at [445, 39] on icon "Cancel button" at bounding box center [444, 38] width 5 height 3
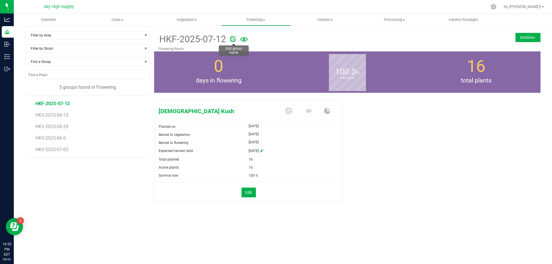
click at [235, 38] on icon at bounding box center [233, 39] width 6 height 6
click at [443, 39] on icon "Cancel button" at bounding box center [444, 38] width 5 height 3
click at [396, 139] on div "[DEMOGRAPHIC_DATA] Kush Planted on [DATE] Moved to vegetative [DATE] Moved to f…" at bounding box center [347, 157] width 386 height 118
click at [233, 39] on icon at bounding box center [233, 39] width 6 height 6
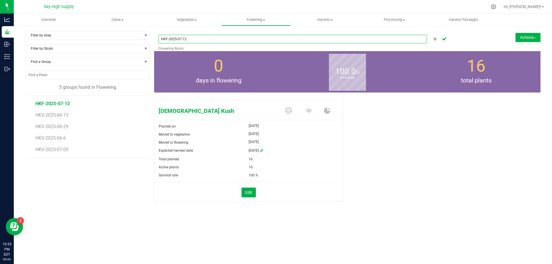
click at [166, 39] on input "HKF-2025-07-12" at bounding box center [292, 39] width 268 height 9
type input "HKV-2025-07-12"
click at [444, 39] on icon "Cancel button" at bounding box center [444, 38] width 5 height 3
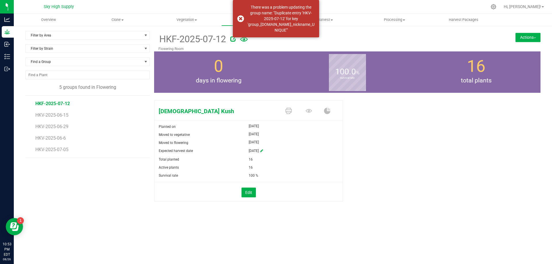
click at [233, 40] on icon at bounding box center [233, 39] width 6 height 6
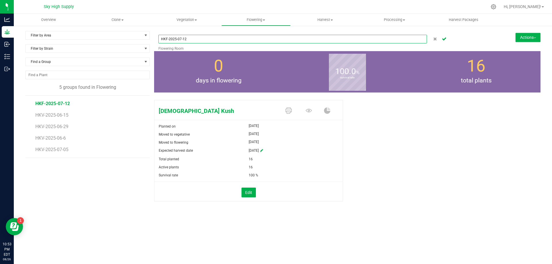
click at [167, 36] on input "HKF-2025-07-12" at bounding box center [292, 39] width 268 height 9
click at [179, 39] on input "HKV-2025-07-12" at bounding box center [292, 39] width 268 height 9
type input "HKV-2025-7-12"
click at [444, 40] on icon "Cancel button" at bounding box center [444, 38] width 5 height 3
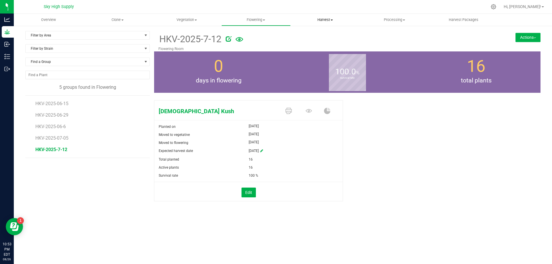
click at [326, 19] on span "Harvest" at bounding box center [325, 19] width 69 height 5
click at [310, 32] on li "Harvests" at bounding box center [325, 34] width 69 height 7
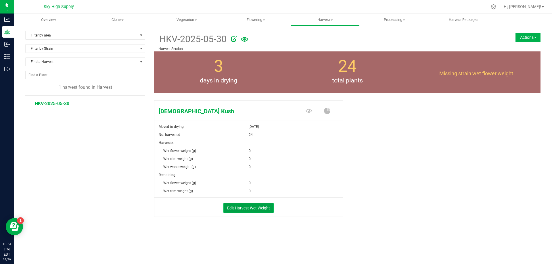
click at [266, 206] on button "Edit Harvest Wet Weight" at bounding box center [248, 208] width 50 height 10
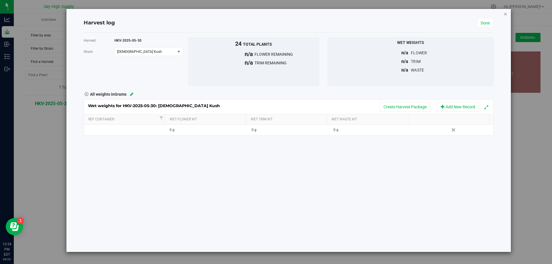
click at [505, 12] on icon "button" at bounding box center [505, 13] width 4 height 7
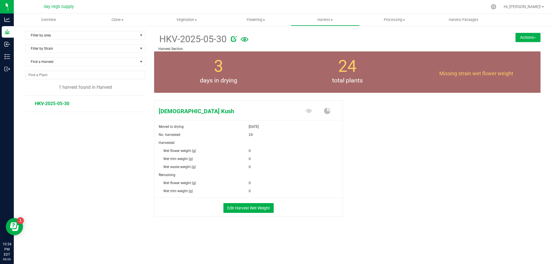
click at [251, 175] on div "Remaining" at bounding box center [248, 175] width 188 height 8
click at [249, 207] on button "Edit Harvest Wet Weight" at bounding box center [248, 208] width 50 height 10
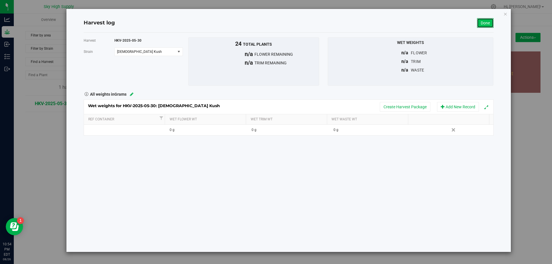
click at [487, 21] on link "Done" at bounding box center [485, 23] width 17 height 10
